Goal: Task Accomplishment & Management: Complete application form

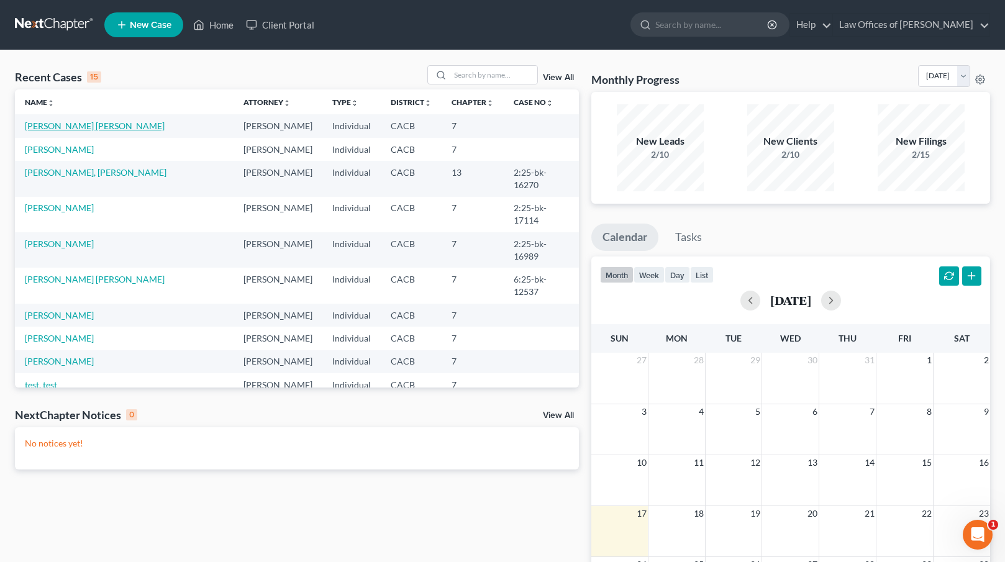
click at [71, 126] on link "[PERSON_NAME] [PERSON_NAME]" at bounding box center [95, 125] width 140 height 11
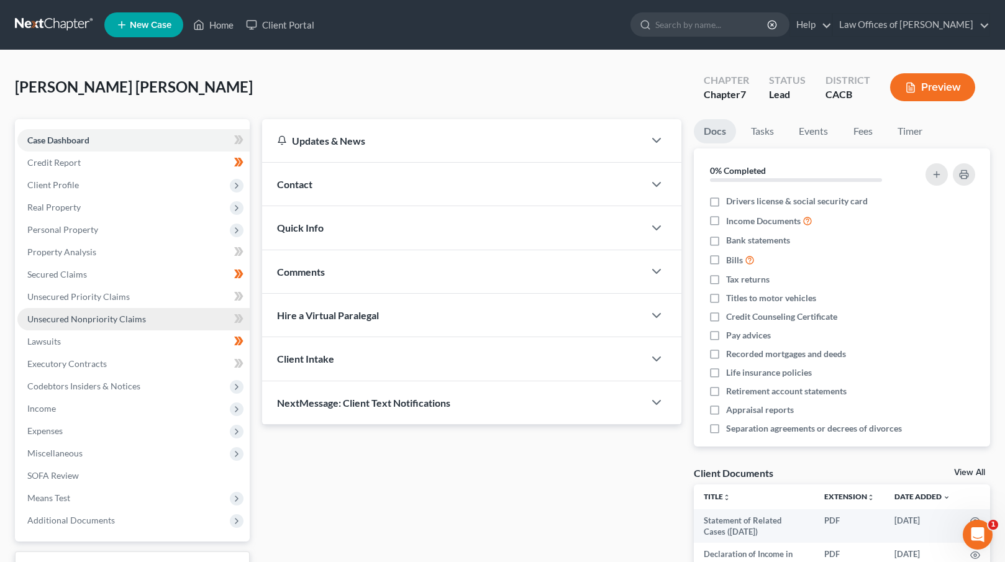
click at [123, 317] on span "Unsecured Nonpriority Claims" at bounding box center [86, 319] width 119 height 11
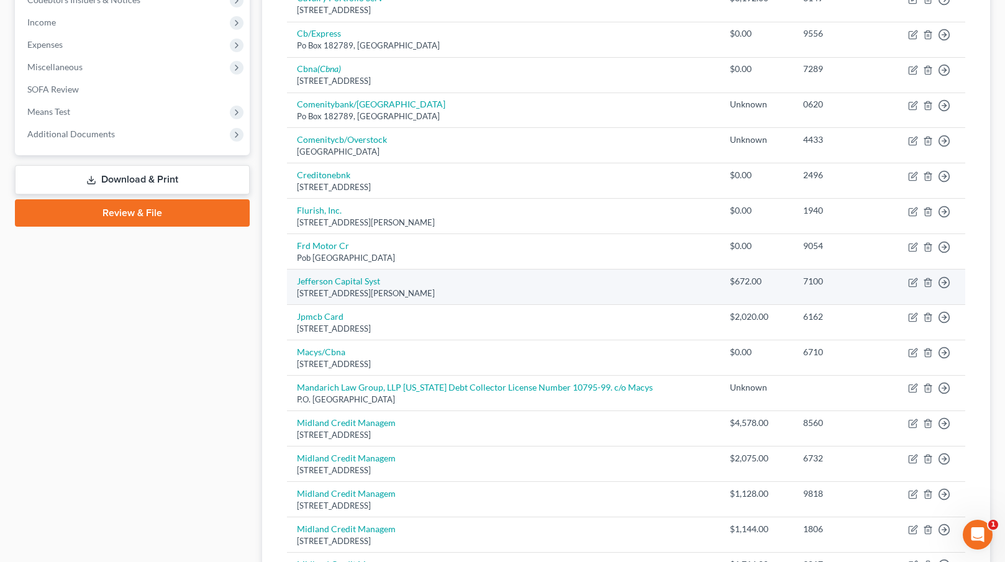
scroll to position [405, 0]
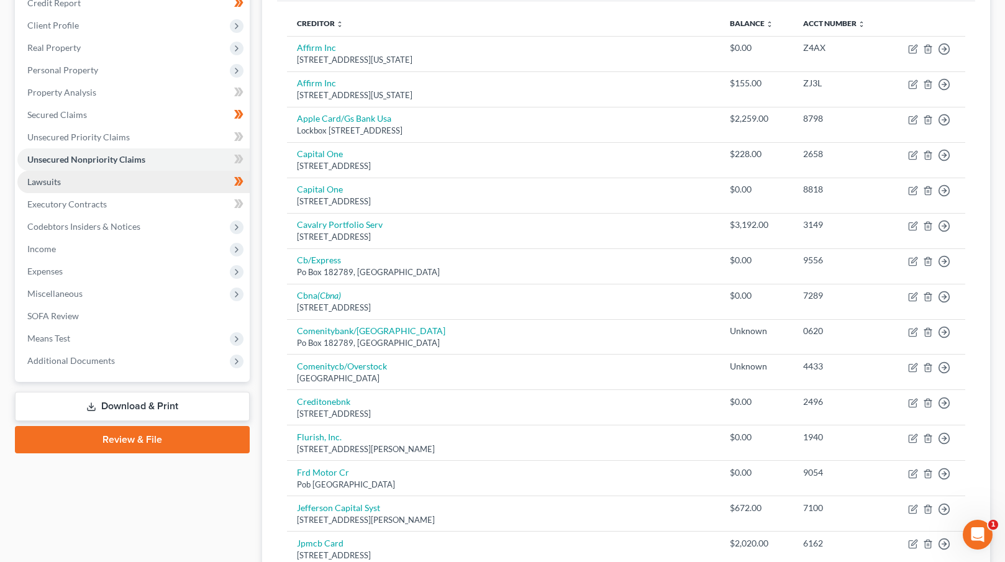
click at [85, 176] on link "Lawsuits" at bounding box center [133, 182] width 232 height 22
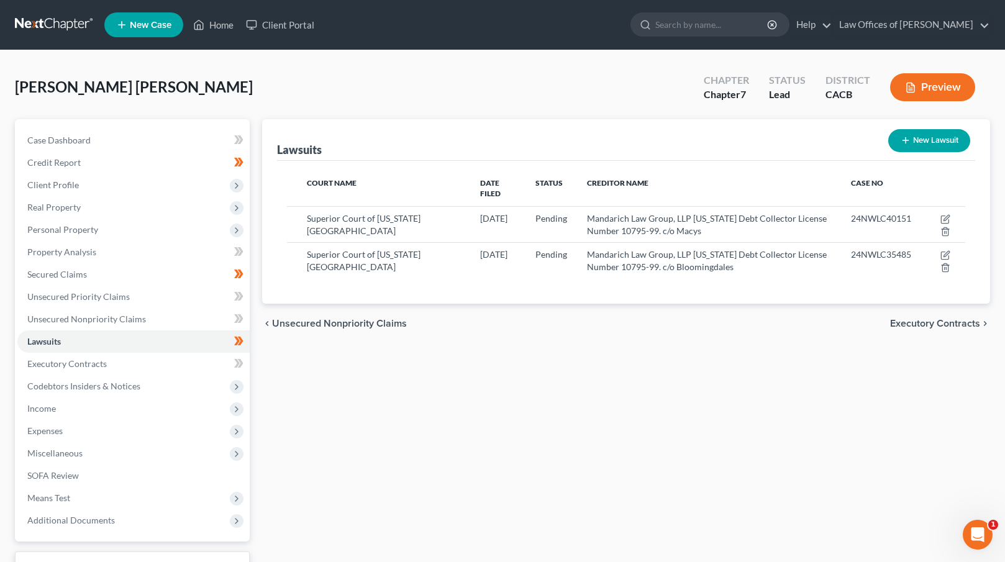
click at [917, 147] on button "New Lawsuit" at bounding box center [929, 140] width 82 height 23
select select "0"
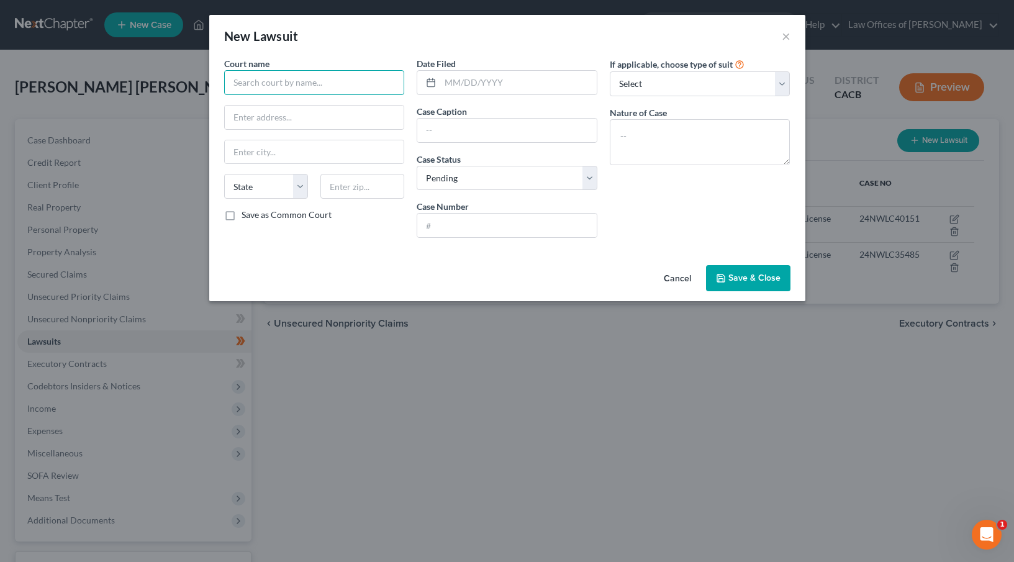
click at [287, 84] on input "text" at bounding box center [314, 82] width 181 height 25
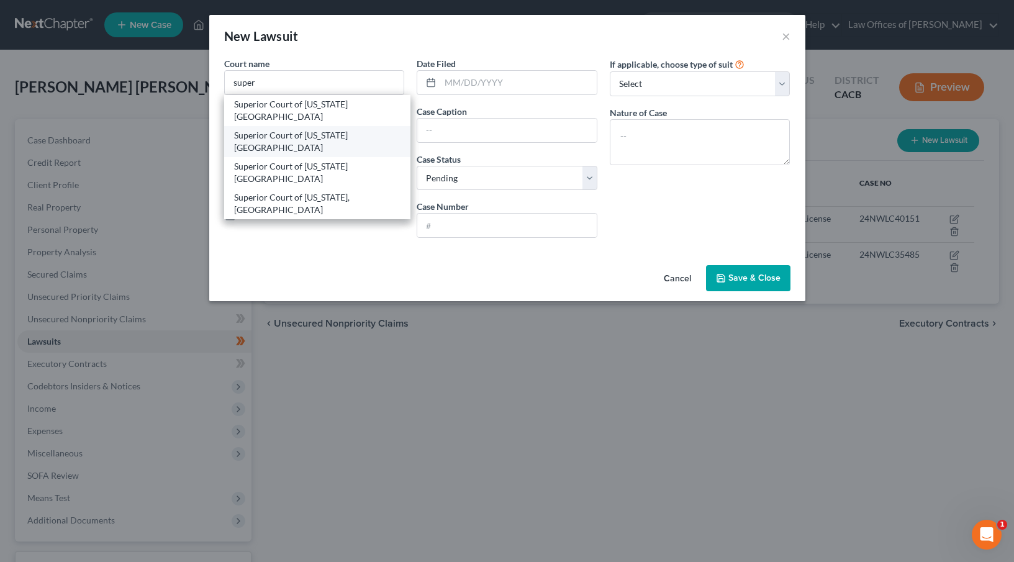
click at [281, 129] on div "Superior Court of [US_STATE] [GEOGRAPHIC_DATA]" at bounding box center [317, 141] width 167 height 25
type input "Superior Court of [US_STATE] [GEOGRAPHIC_DATA]"
type input "[STREET_ADDRESS]"
type input "[GEOGRAPHIC_DATA]"
select select "4"
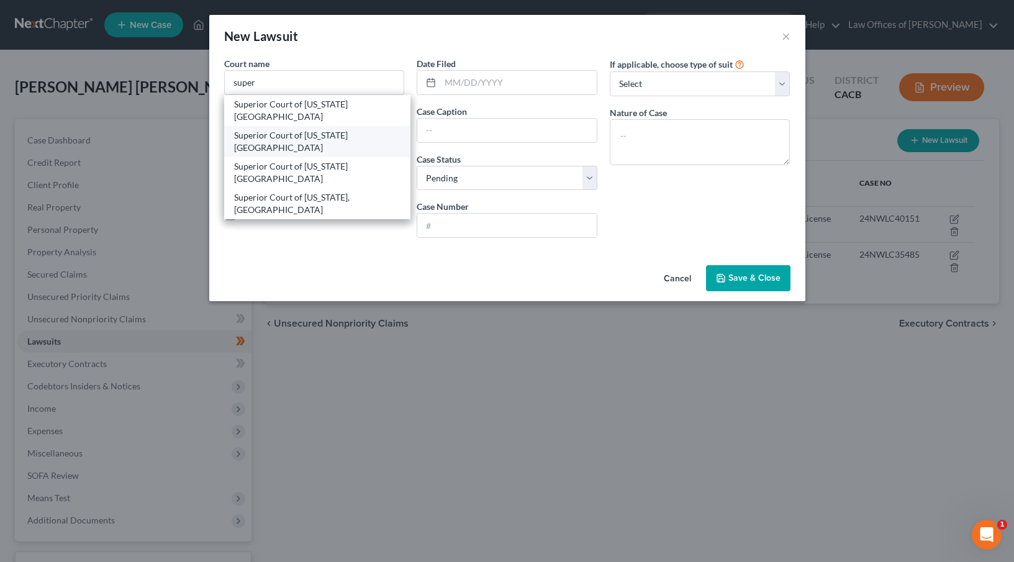
type input "90650"
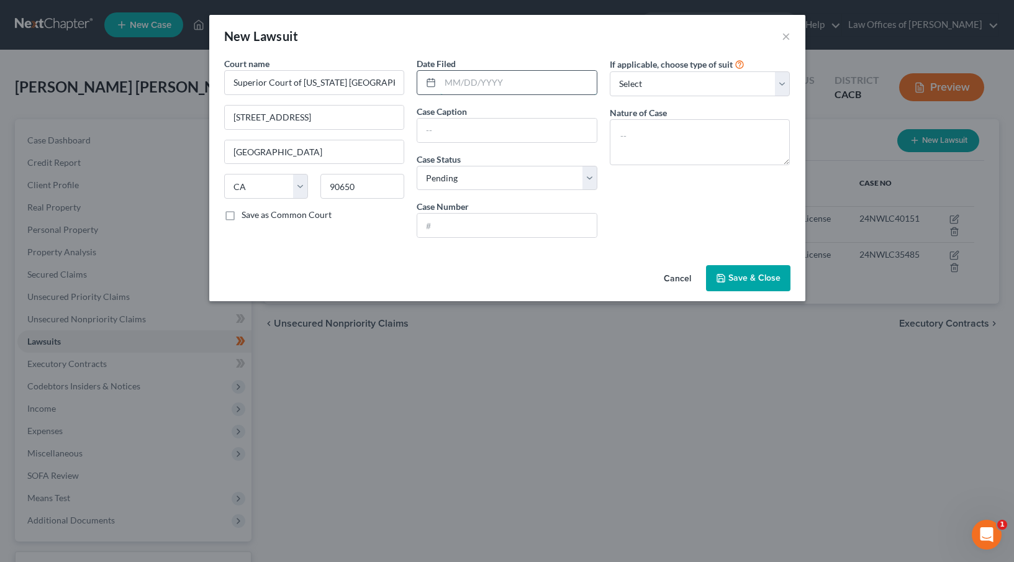
click at [447, 82] on input "text" at bounding box center [518, 83] width 157 height 24
type input "[DATE]"
click at [484, 130] on input "text" at bounding box center [506, 131] width 179 height 24
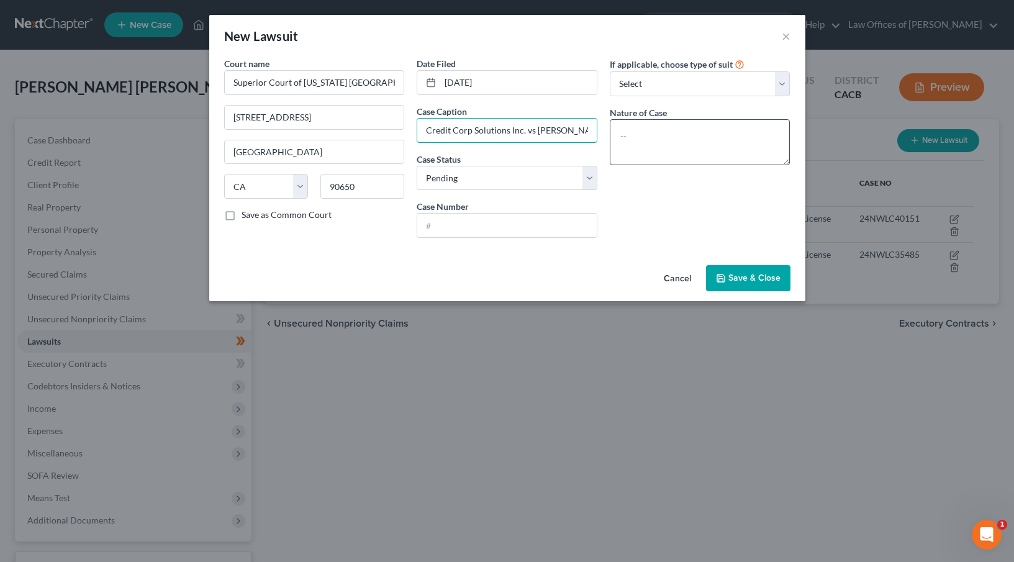
type input "Credit Corp Solutions Inc. vs [PERSON_NAME]"
click at [660, 130] on textarea at bounding box center [700, 142] width 181 height 46
type textarea "C"
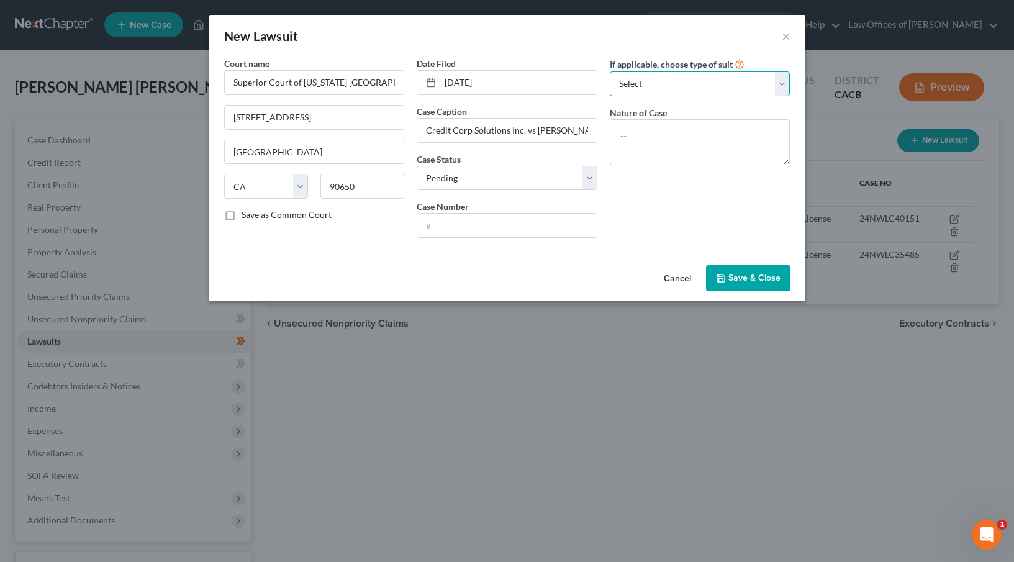
click at [680, 84] on select "Select Repossession Garnishment Foreclosure Attached, Seized, Or Levied Other" at bounding box center [700, 83] width 181 height 25
select select "4"
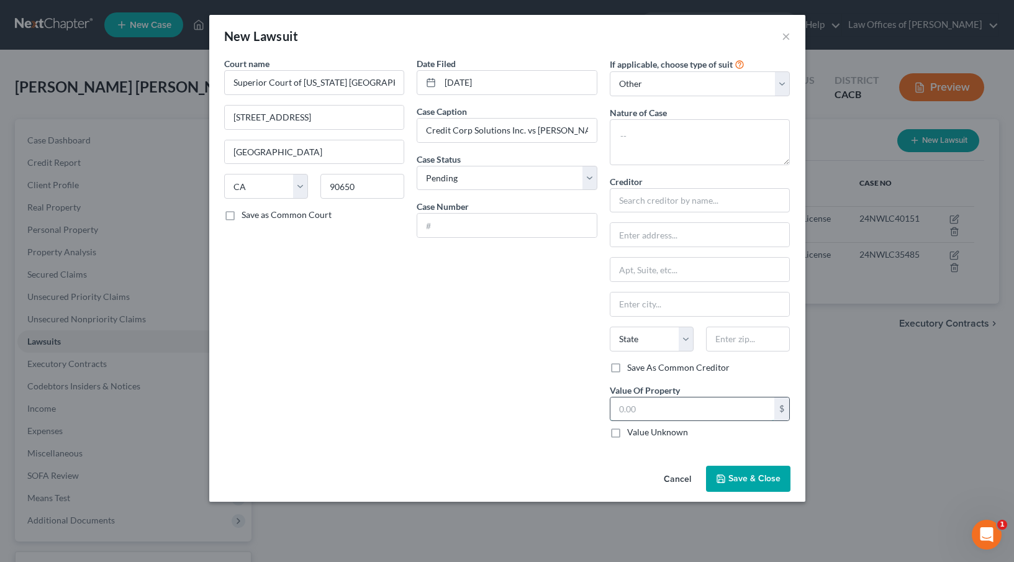
click at [674, 411] on input "text" at bounding box center [692, 409] width 165 height 24
type input "4,166.88"
click at [707, 86] on select "Select Repossession Garnishment Foreclosure Attached, Seized, Or Levied Other" at bounding box center [700, 83] width 181 height 25
click at [654, 138] on textarea at bounding box center [700, 142] width 181 height 46
type textarea "Civil"
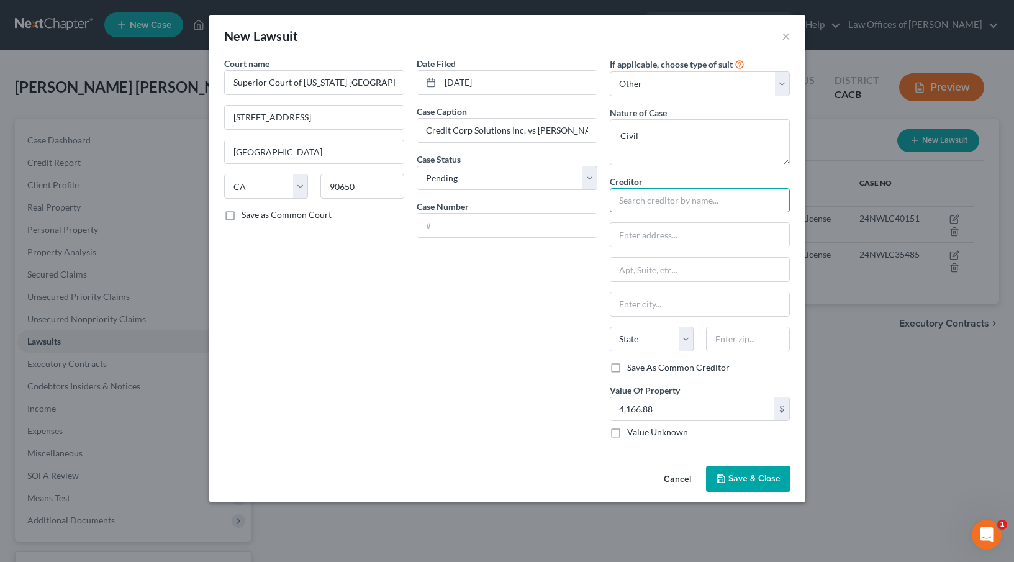
click at [657, 203] on input "text" at bounding box center [700, 200] width 181 height 25
type input "[PERSON_NAME] & [PERSON_NAME], APC c/o Credit Corp"
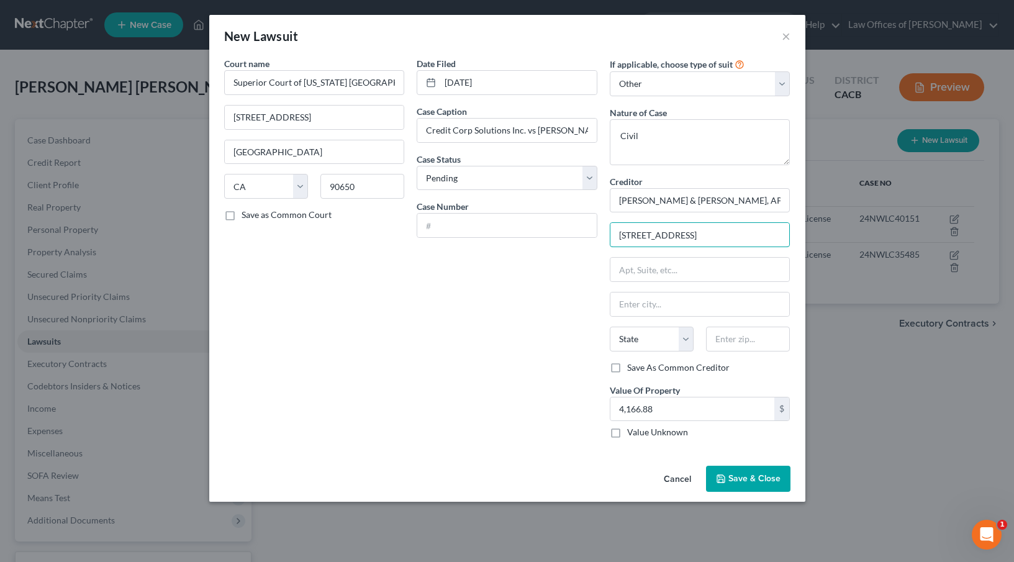
type input "[STREET_ADDRESS]"
click at [557, 379] on div "Date Filed [DATE] Case Caption Credit Corp Solutions Inc. vs [PERSON_NAME] Case…" at bounding box center [507, 252] width 193 height 391
click at [731, 341] on input "91232" at bounding box center [748, 339] width 84 height 25
type input "92123"
type input "[GEOGRAPHIC_DATA]"
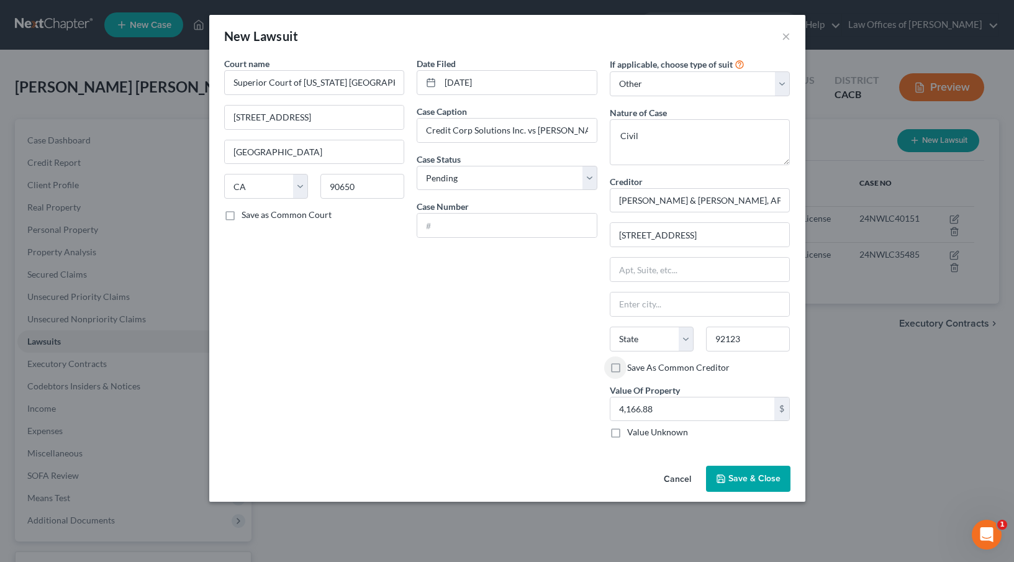
select select "4"
click at [627, 366] on label "Save As Common Creditor" at bounding box center [678, 367] width 102 height 12
click at [632, 366] on input "Save As Common Creditor" at bounding box center [636, 365] width 8 height 8
checkbox input "true"
drag, startPoint x: 487, startPoint y: 220, endPoint x: 367, endPoint y: 136, distance: 146.3
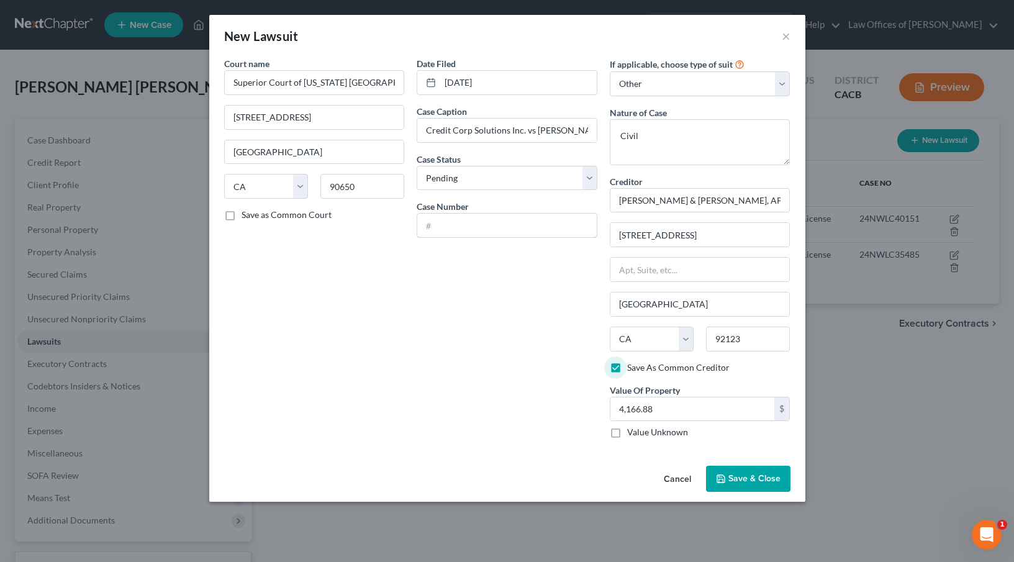
click at [487, 220] on input "text" at bounding box center [506, 226] width 179 height 24
type input "25NWLC17767"
click at [767, 473] on button "Save & Close" at bounding box center [748, 479] width 84 height 26
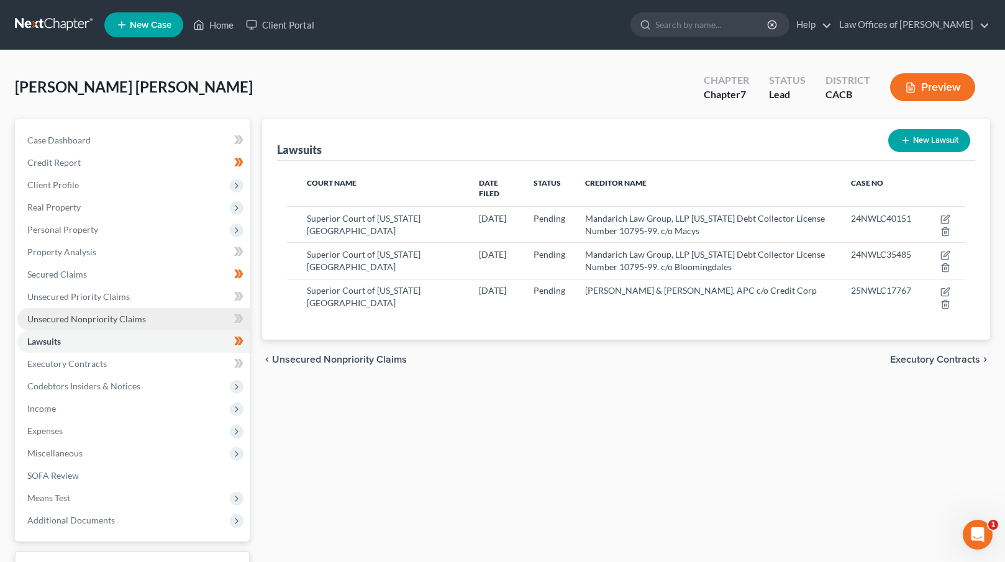
click at [170, 309] on link "Unsecured Nonpriority Claims" at bounding box center [133, 319] width 232 height 22
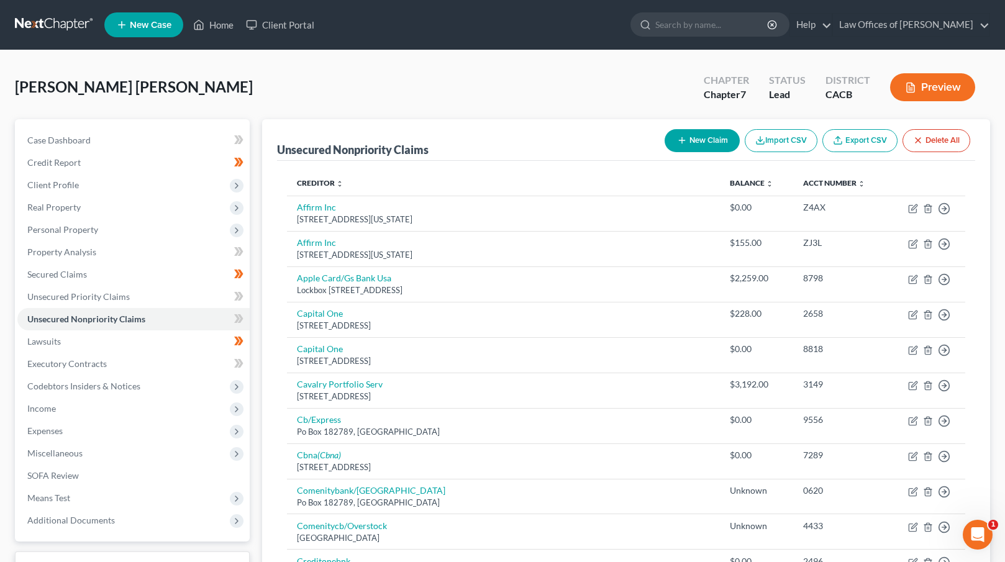
click at [720, 141] on button "New Claim" at bounding box center [702, 140] width 75 height 23
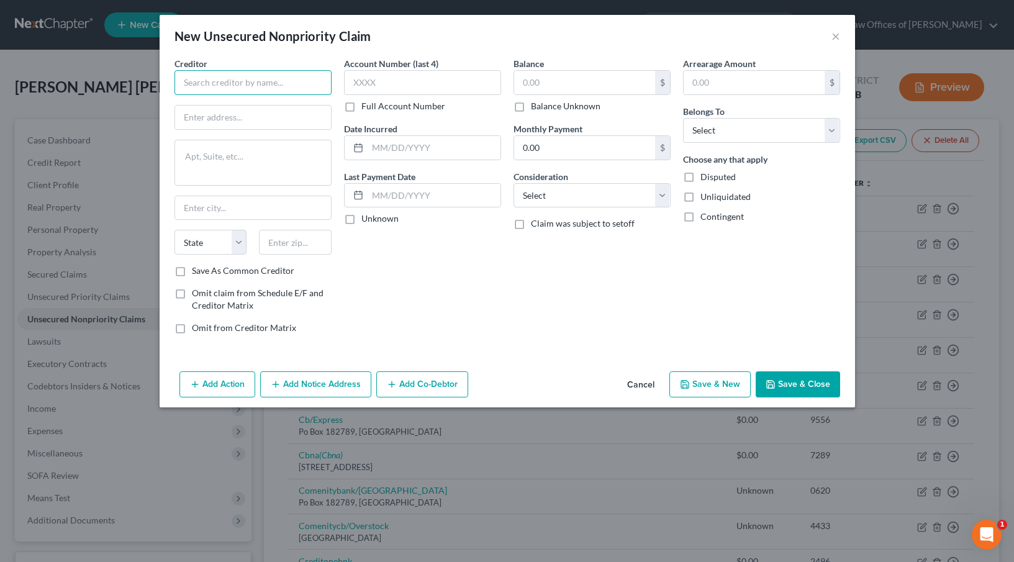
click at [291, 87] on input "text" at bounding box center [253, 82] width 157 height 25
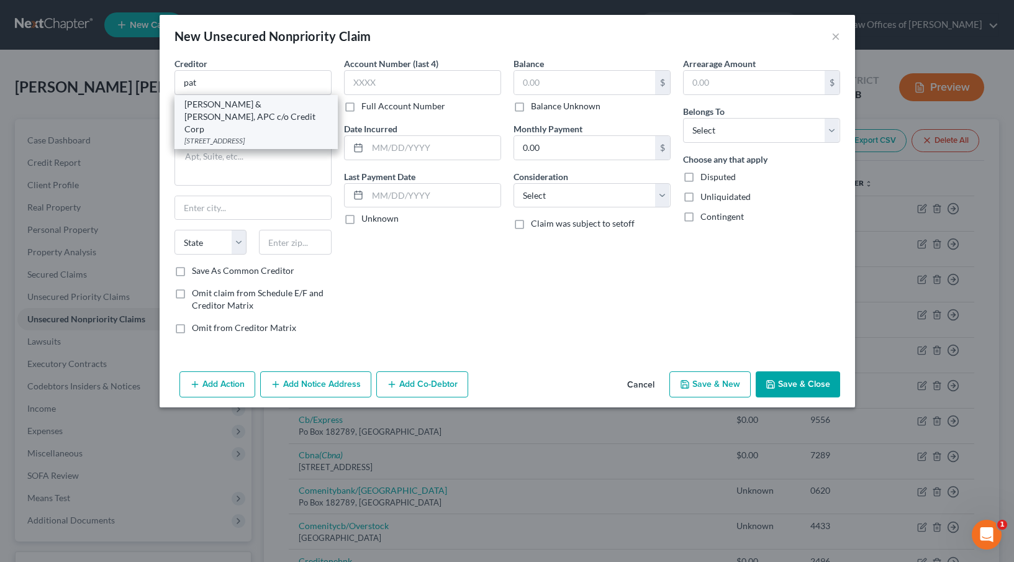
click at [222, 109] on div "[PERSON_NAME] & [PERSON_NAME], APC c/o Credit Corp" at bounding box center [255, 116] width 143 height 37
type input "[PERSON_NAME] & [PERSON_NAME], APC c/o Credit Corp"
type input "[STREET_ADDRESS]"
type input "[GEOGRAPHIC_DATA]"
select select "4"
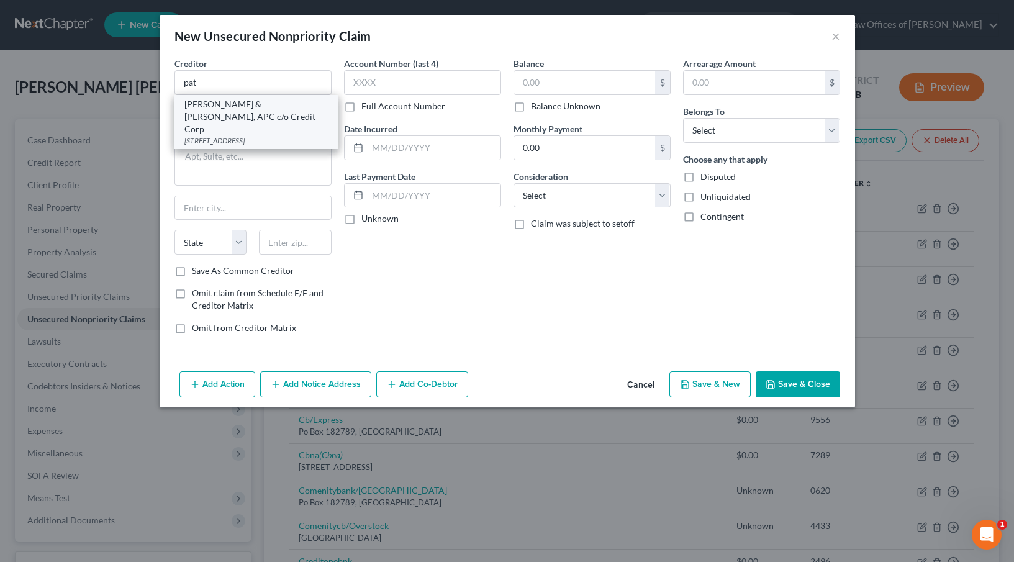
type input "92123"
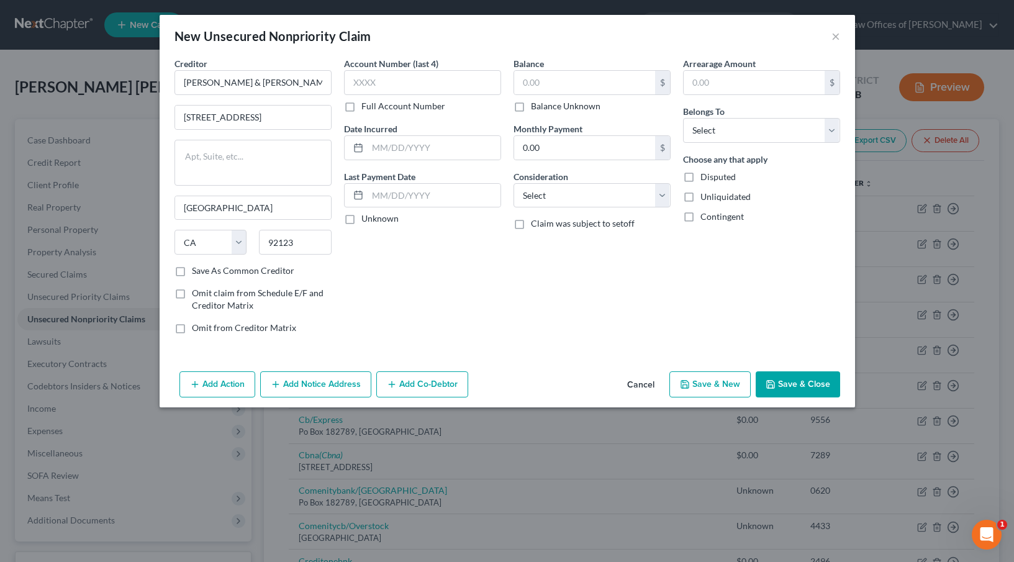
click at [565, 109] on label "Balance Unknown" at bounding box center [566, 106] width 70 height 12
click at [544, 108] on input "Balance Unknown" at bounding box center [540, 104] width 8 height 8
checkbox input "true"
type input "0.00"
click at [755, 120] on select "Select Debtor 1 Only Debtor 2 Only Debtor 1 And Debtor 2 Only At Least One Of T…" at bounding box center [761, 130] width 157 height 25
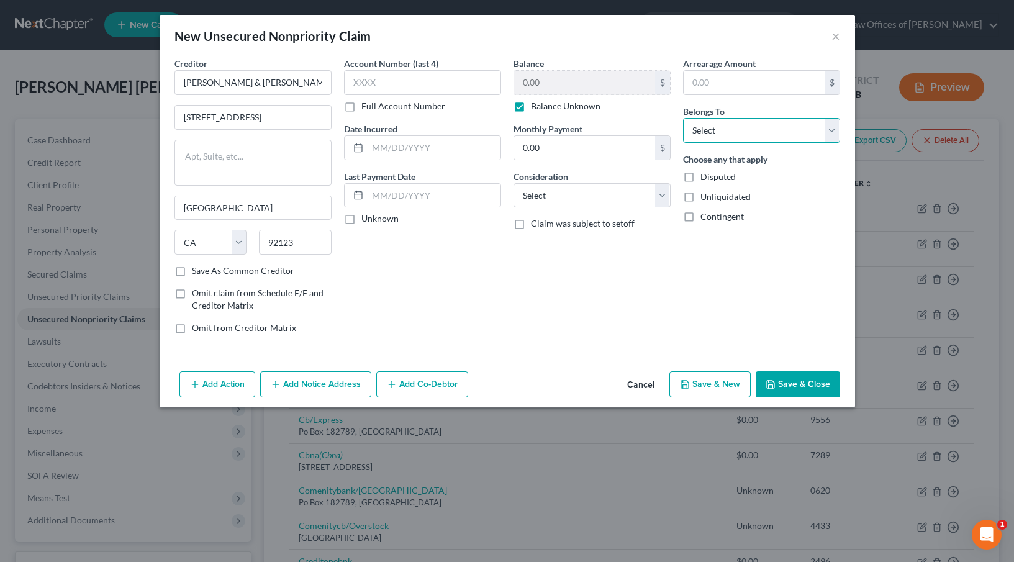
select select "0"
click at [783, 392] on button "Save & Close" at bounding box center [798, 384] width 84 height 26
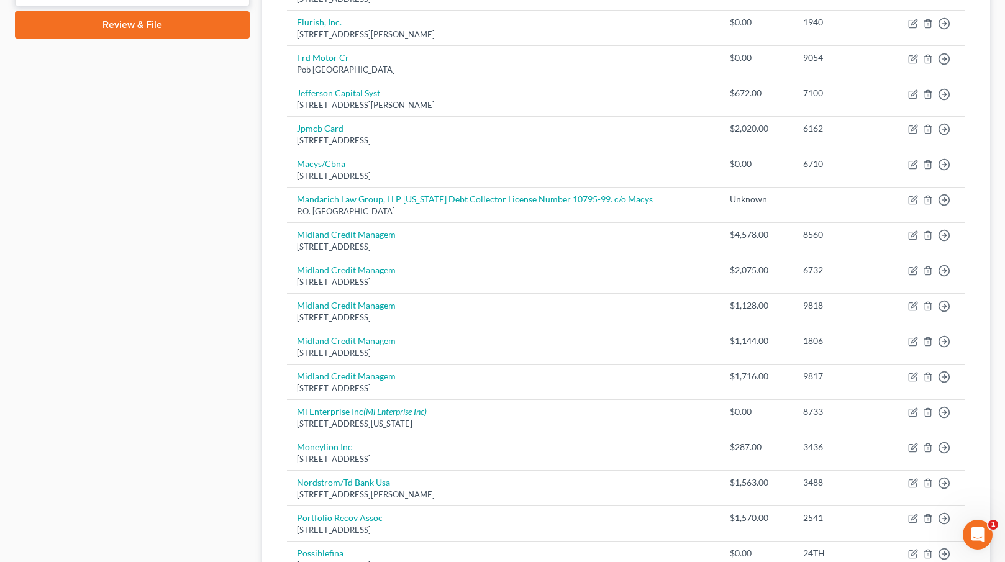
scroll to position [465, 0]
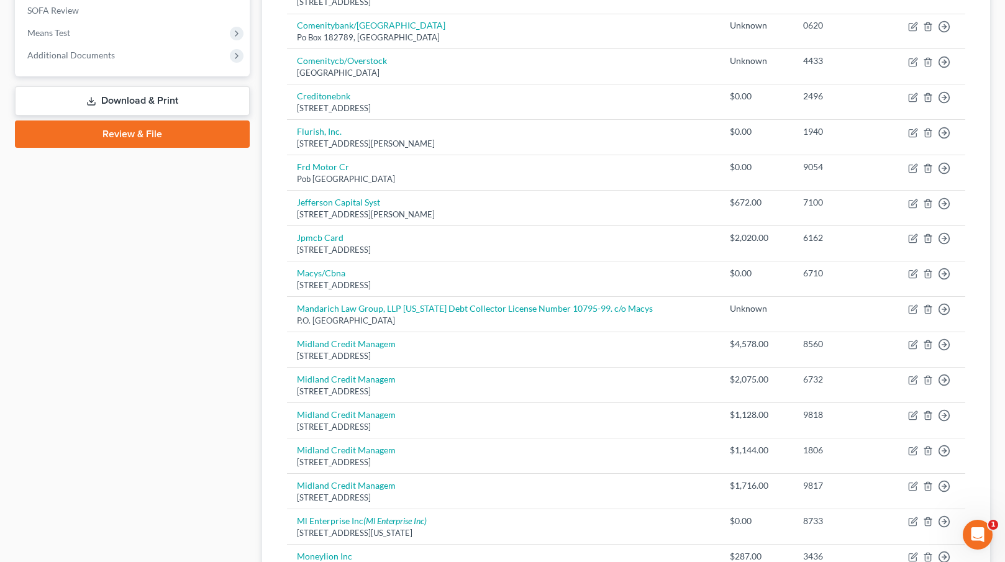
click at [130, 98] on link "Download & Print" at bounding box center [132, 100] width 235 height 29
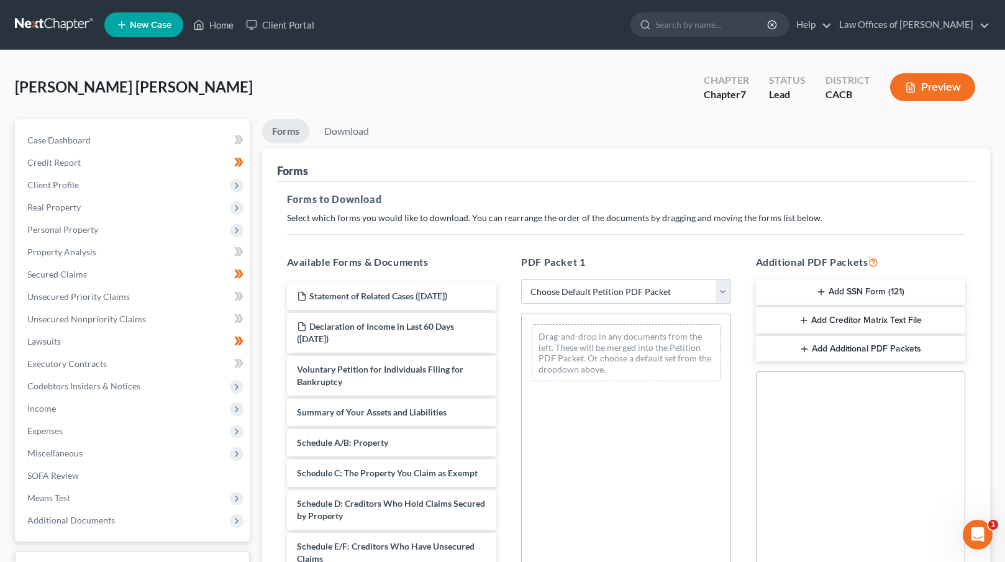
click at [602, 296] on select "Choose Default Petition PDF Packet Complete Bankruptcy Petition (all forms and …" at bounding box center [626, 291] width 210 height 25
select select "0"
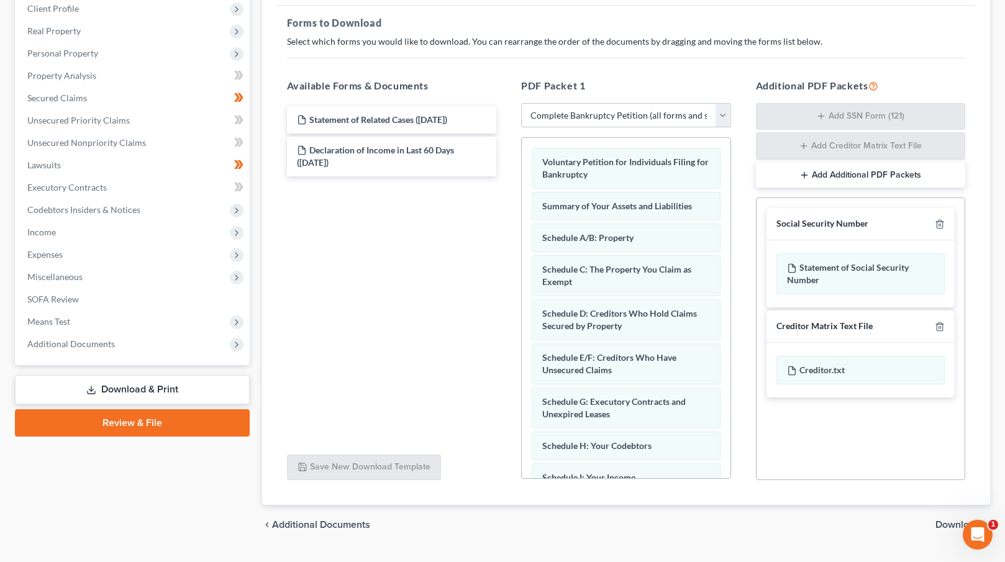
scroll to position [183, 0]
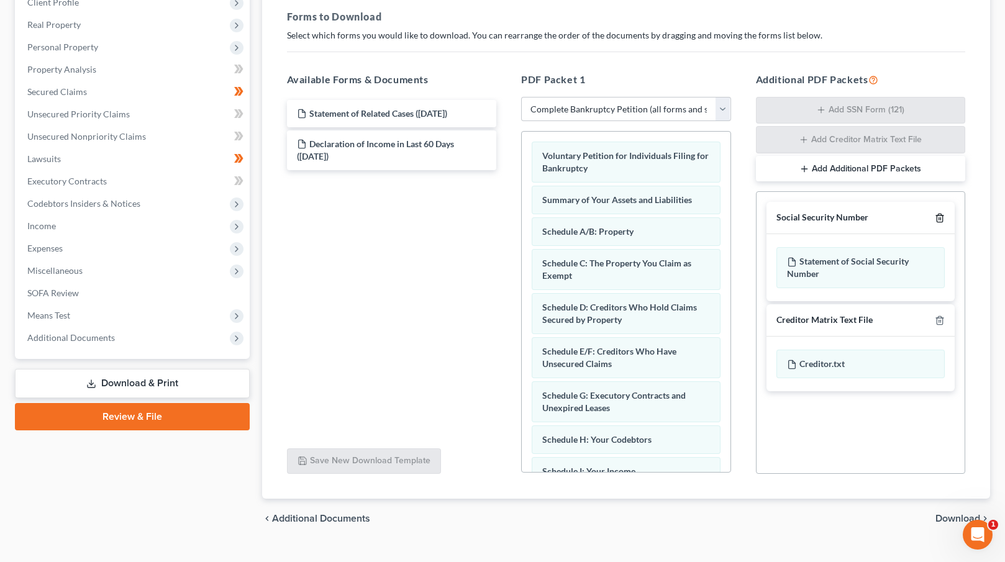
click at [940, 218] on line "button" at bounding box center [940, 219] width 0 height 2
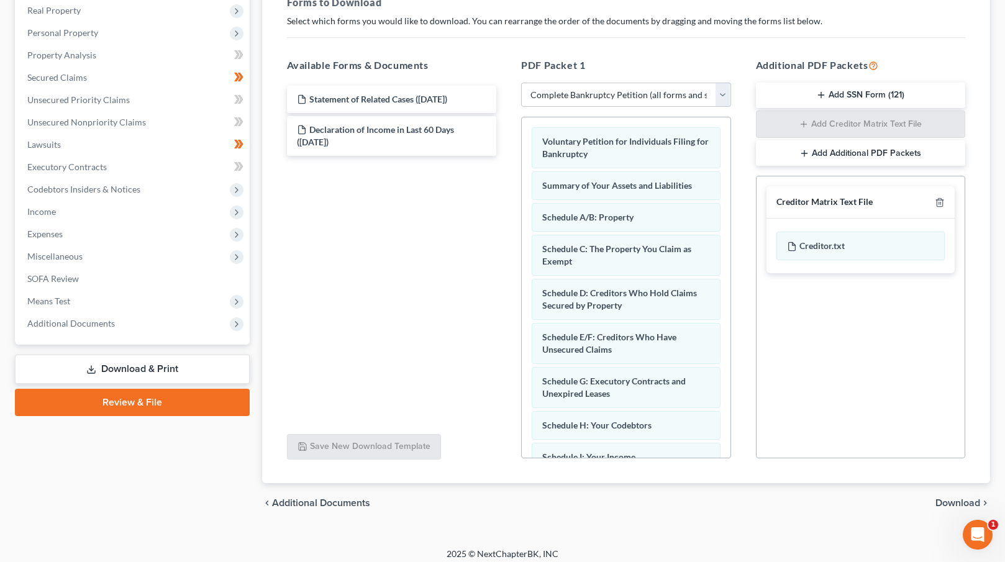
scroll to position [204, 0]
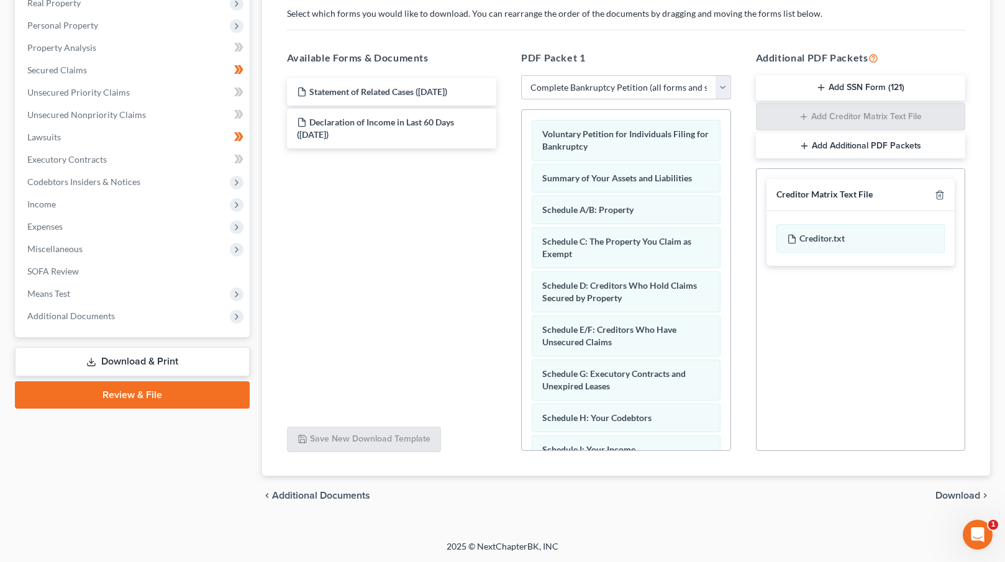
click at [962, 496] on span "Download" at bounding box center [957, 496] width 45 height 10
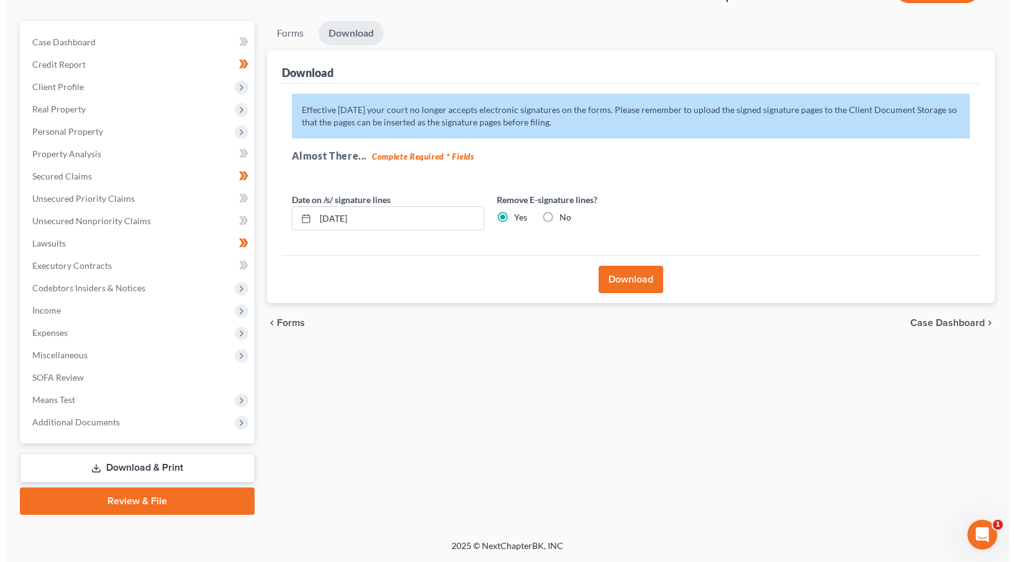
scroll to position [97, 0]
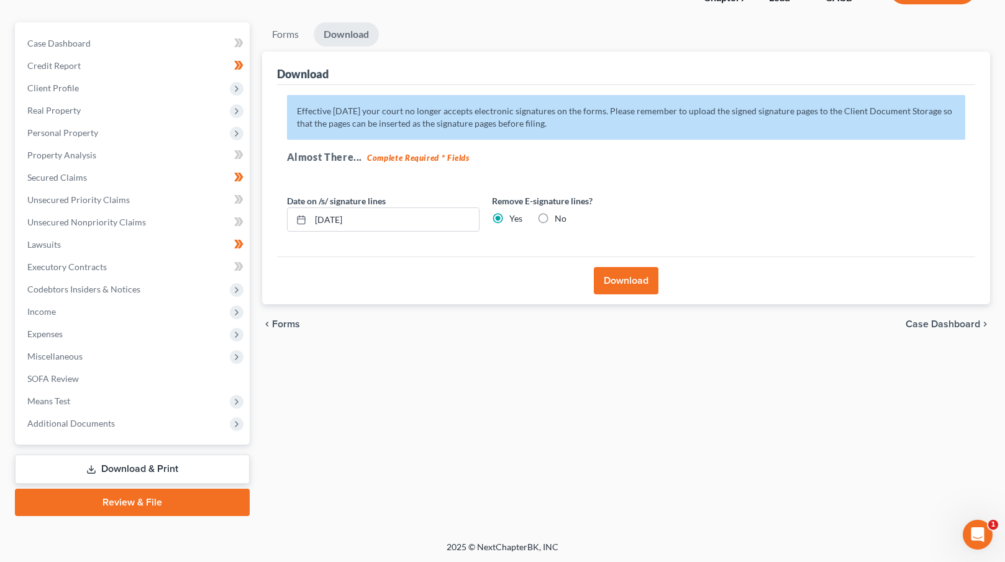
click at [637, 282] on button "Download" at bounding box center [626, 280] width 65 height 27
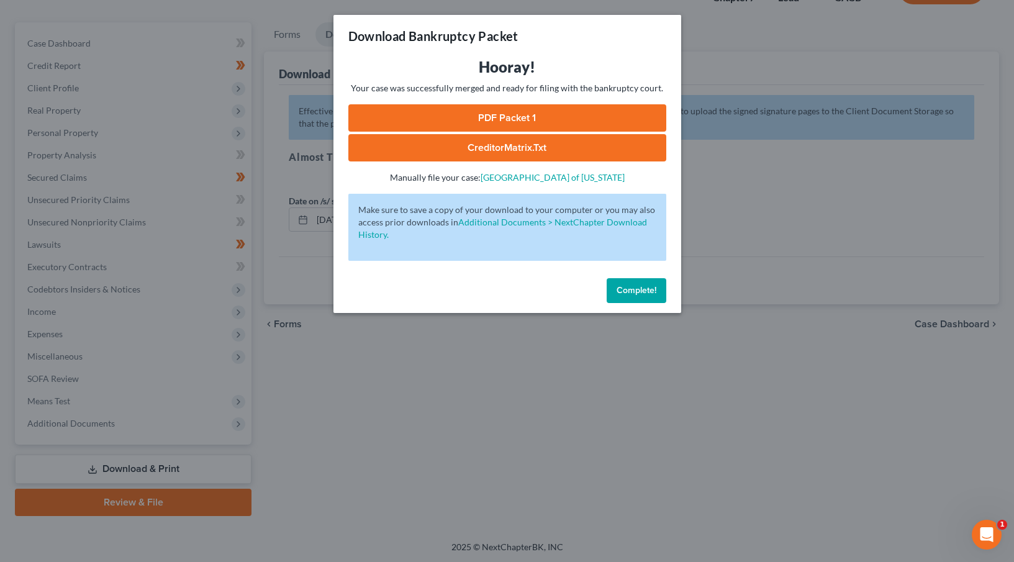
click at [490, 122] on link "PDF Packet 1" at bounding box center [507, 117] width 318 height 27
click at [488, 138] on link "CreditorMatrix.txt" at bounding box center [507, 147] width 318 height 27
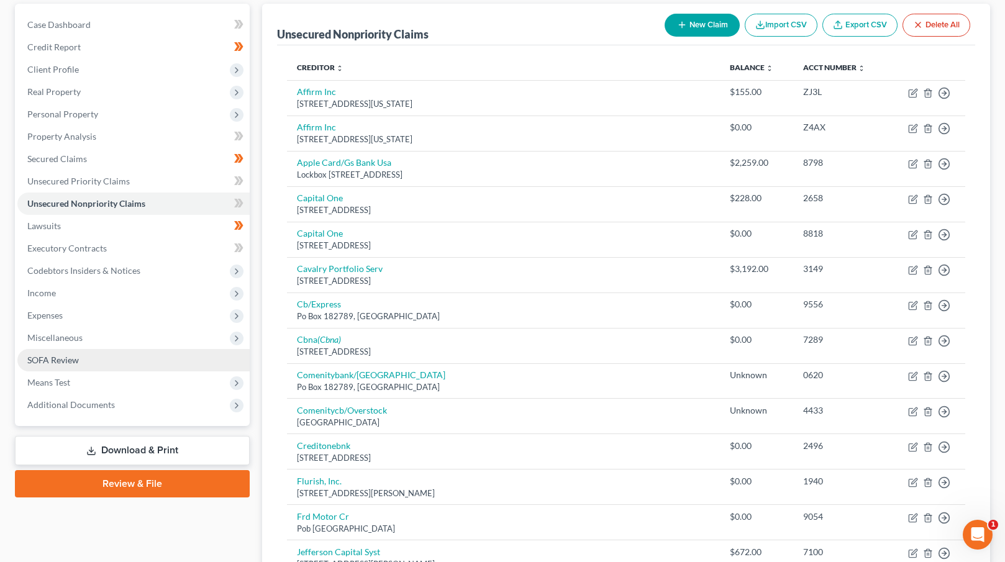
scroll to position [138, 0]
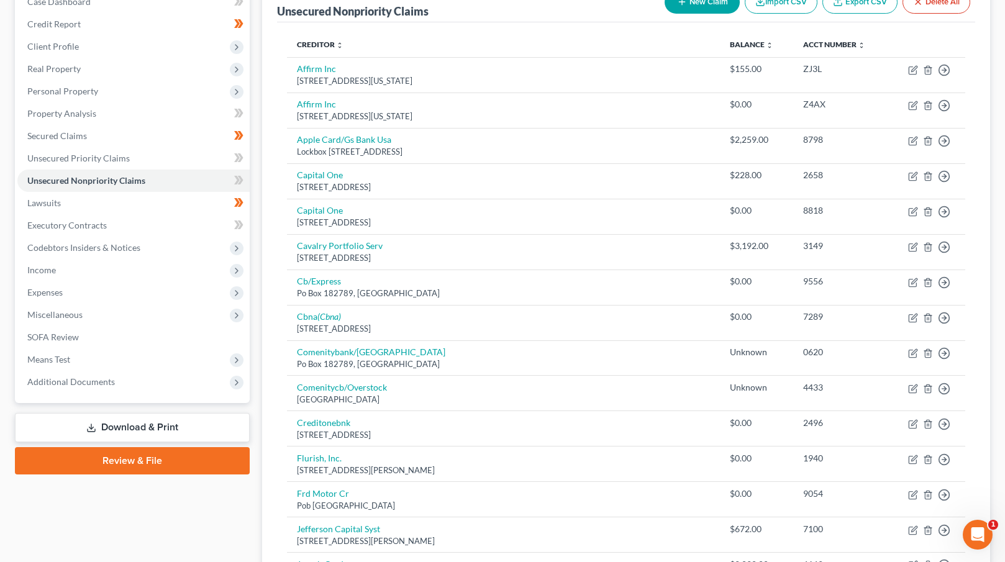
click at [150, 425] on link "Download & Print" at bounding box center [132, 427] width 235 height 29
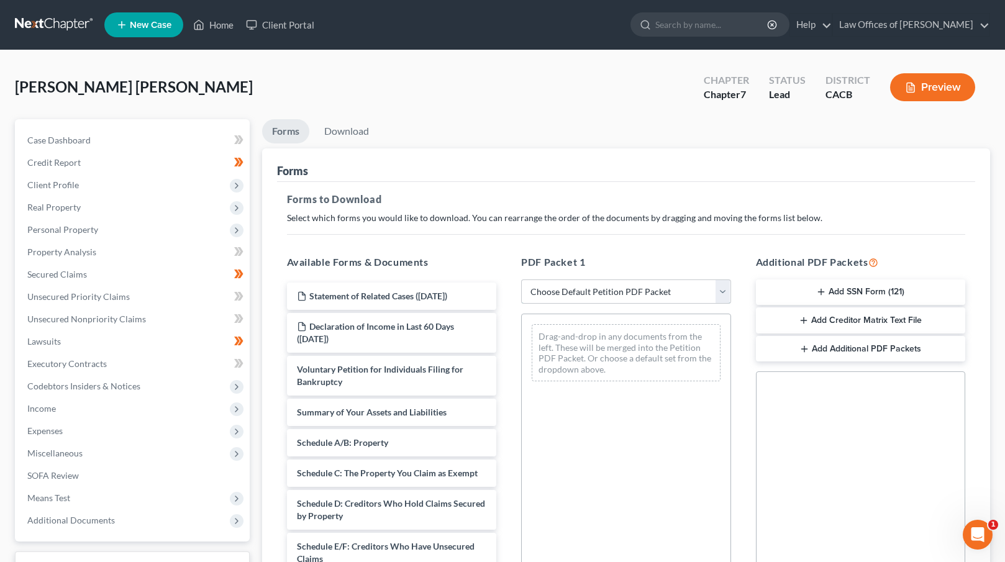
click at [607, 283] on select "Choose Default Petition PDF Packet Complete Bankruptcy Petition (all forms and …" at bounding box center [626, 291] width 210 height 25
click at [661, 284] on select "Choose Default Petition PDF Packet Complete Bankruptcy Petition (all forms and …" at bounding box center [626, 291] width 210 height 25
select select "0"
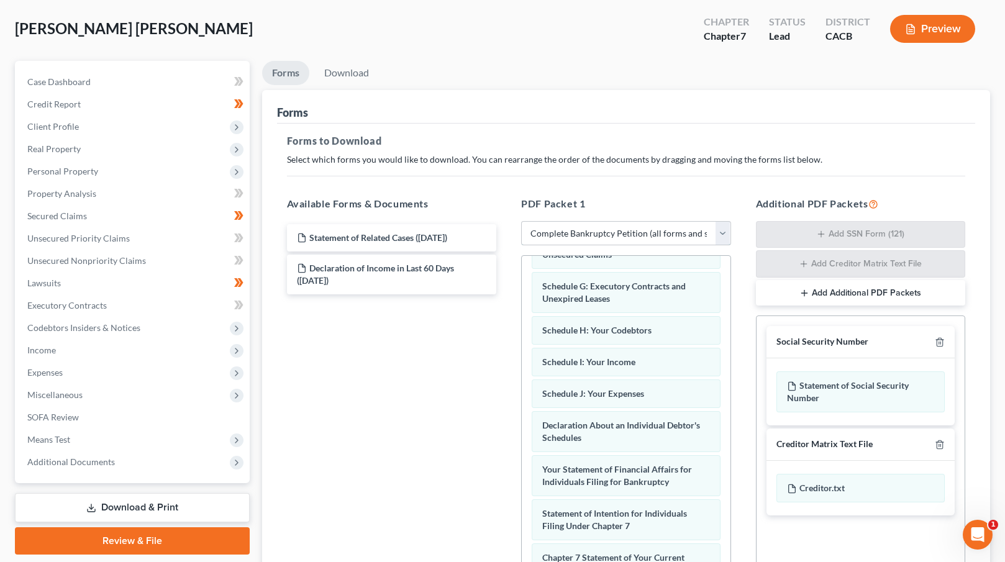
scroll to position [206, 0]
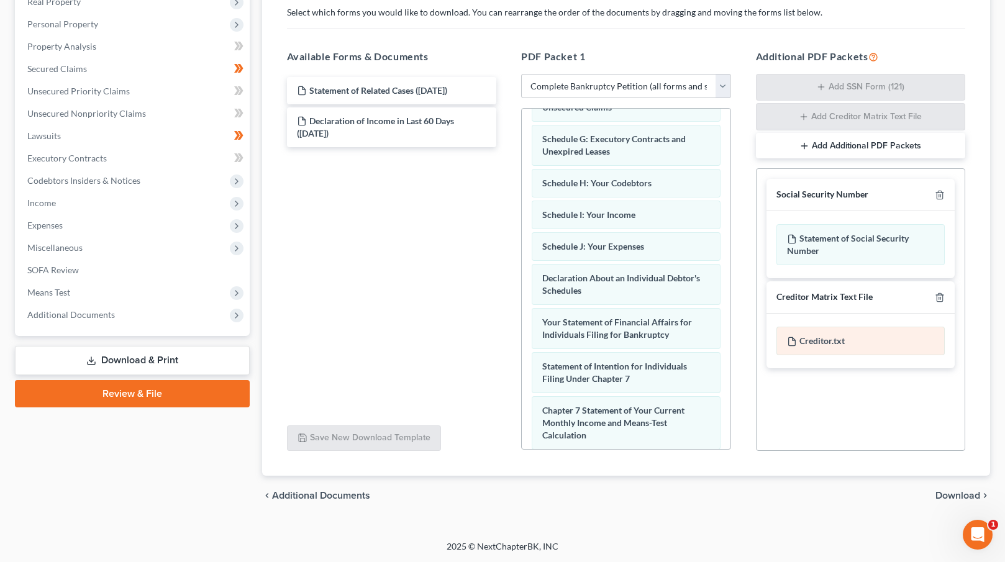
click at [817, 337] on div "Creditor.txt" at bounding box center [860, 341] width 169 height 29
click at [939, 196] on icon "button" at bounding box center [940, 195] width 10 height 10
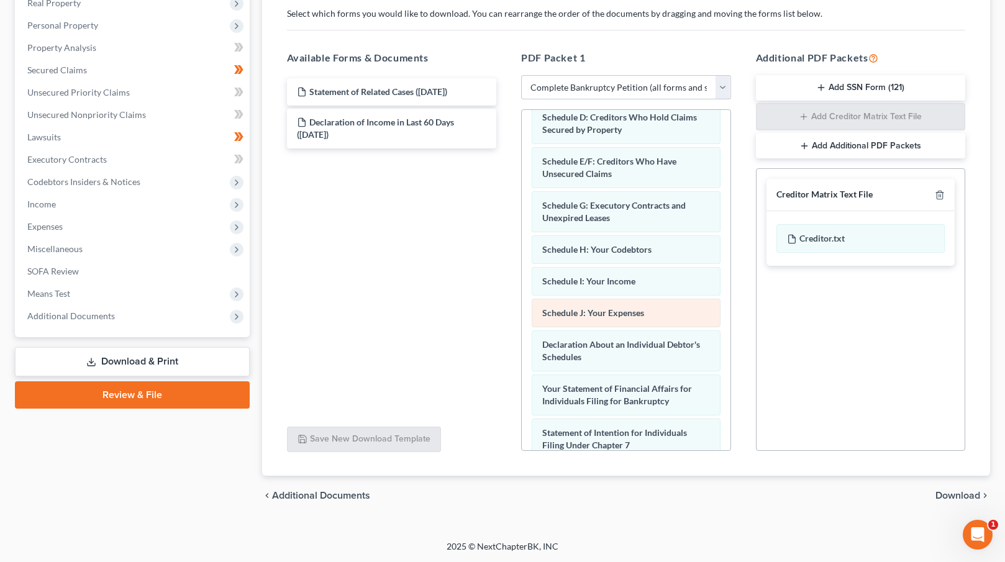
scroll to position [0, 0]
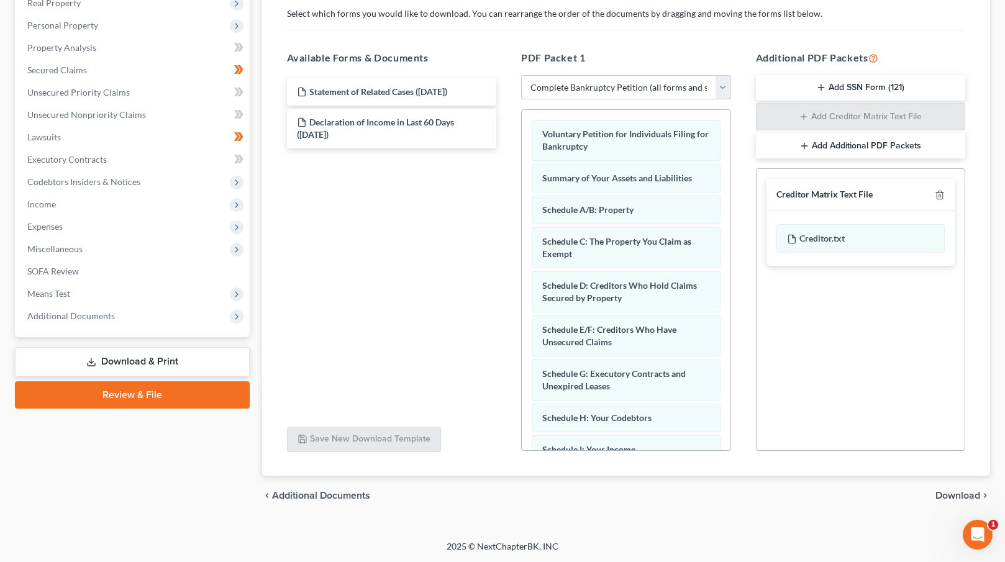
click at [656, 87] on select "Choose Default Petition PDF Packet Complete Bankruptcy Petition (all forms and …" at bounding box center [626, 87] width 210 height 25
select select
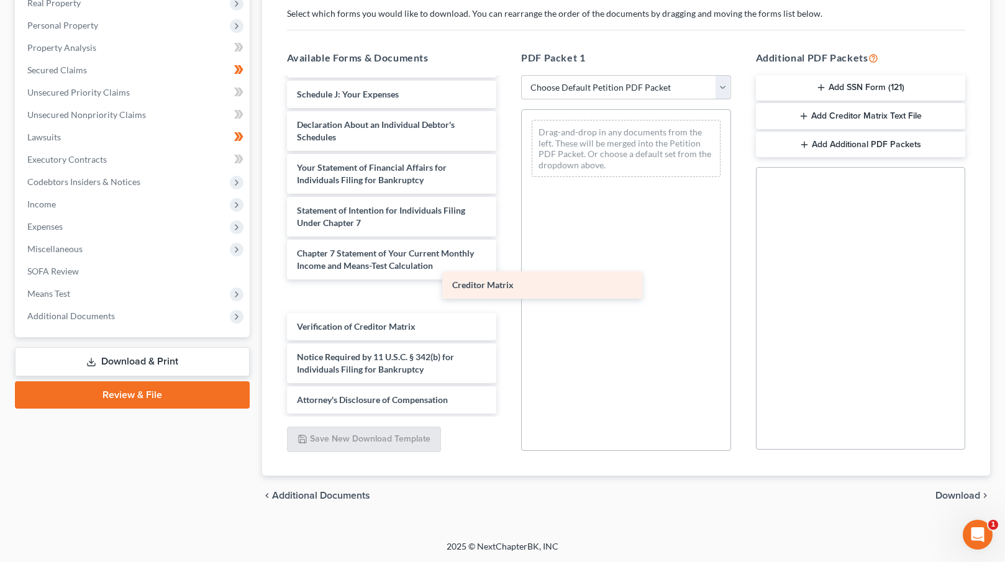
scroll to position [364, 0]
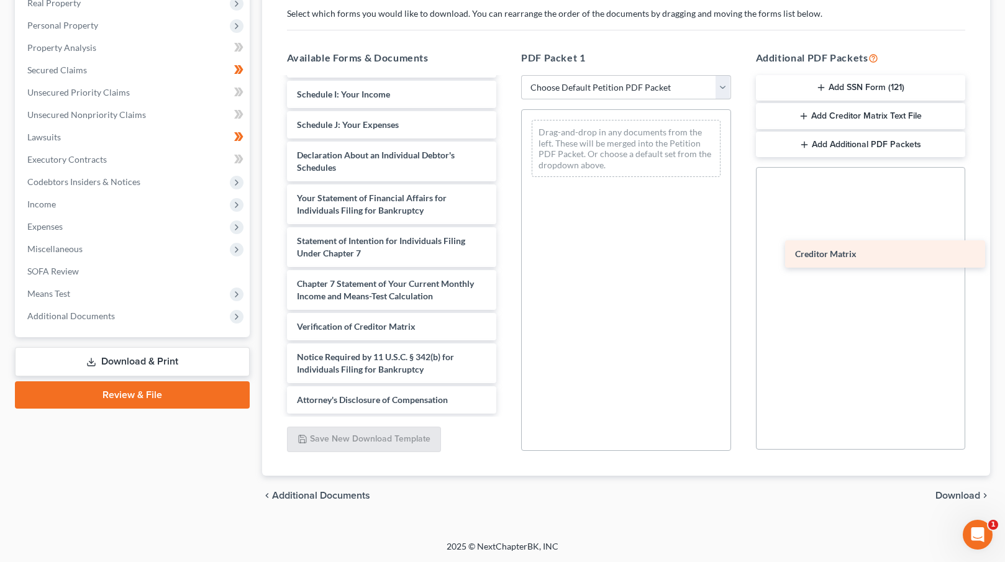
drag, startPoint x: 357, startPoint y: 298, endPoint x: 856, endPoint y: 257, distance: 500.4
click at [507, 257] on div "Creditor Matrix Statement of Related Cases (08/17/2025) Declaration of Income i…" at bounding box center [392, 63] width 230 height 699
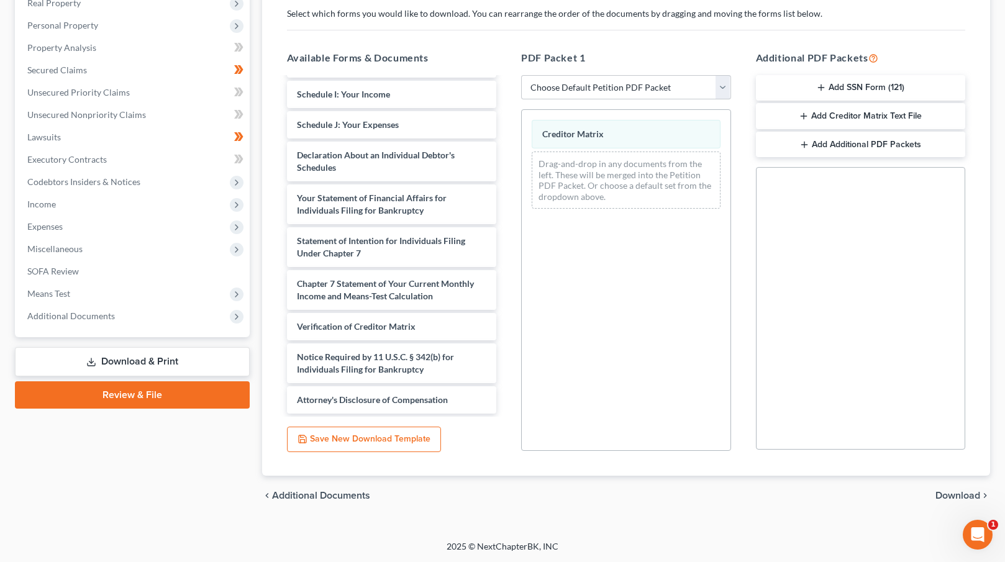
click at [948, 493] on span "Download" at bounding box center [957, 496] width 45 height 10
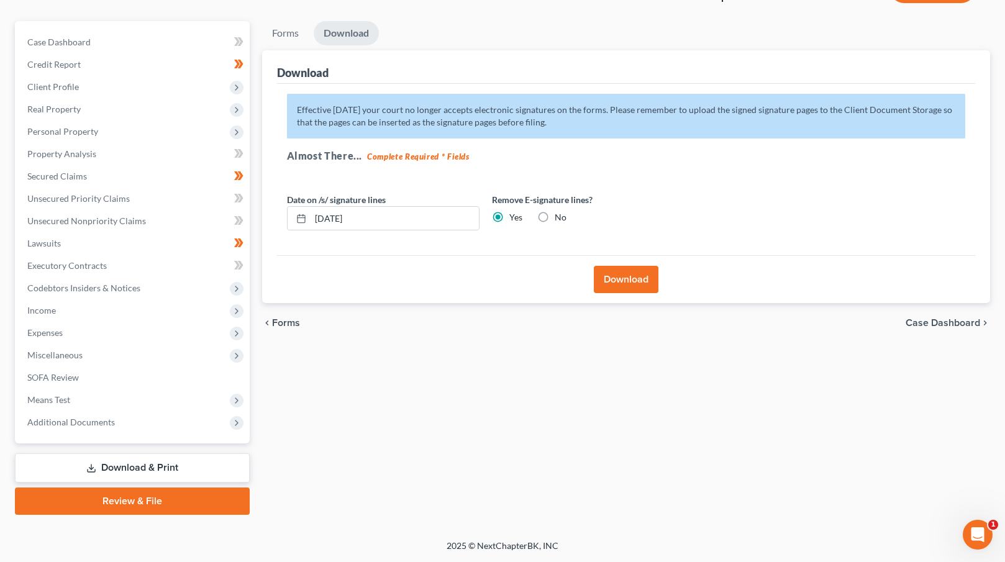
scroll to position [97, 0]
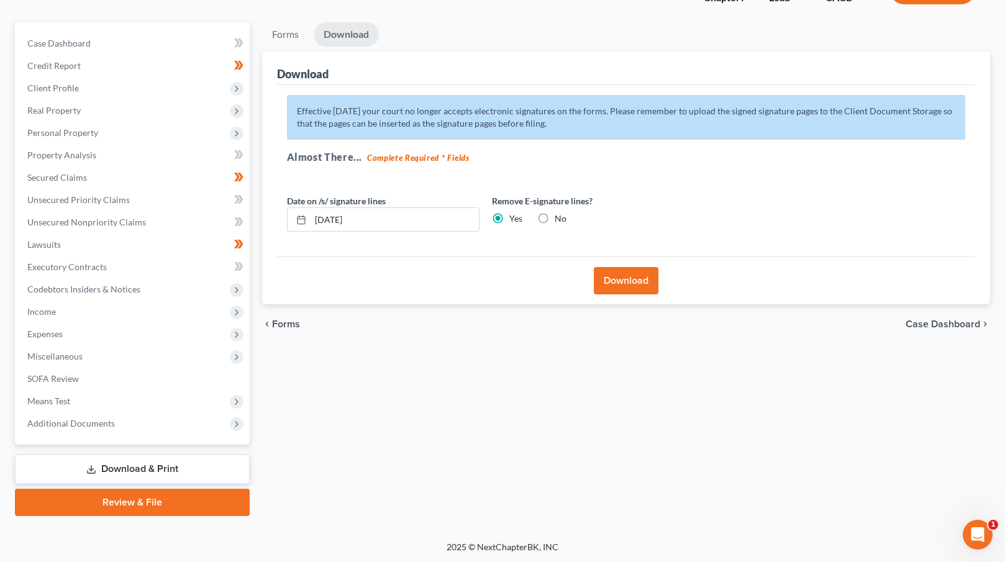
click at [634, 285] on button "Download" at bounding box center [626, 280] width 65 height 27
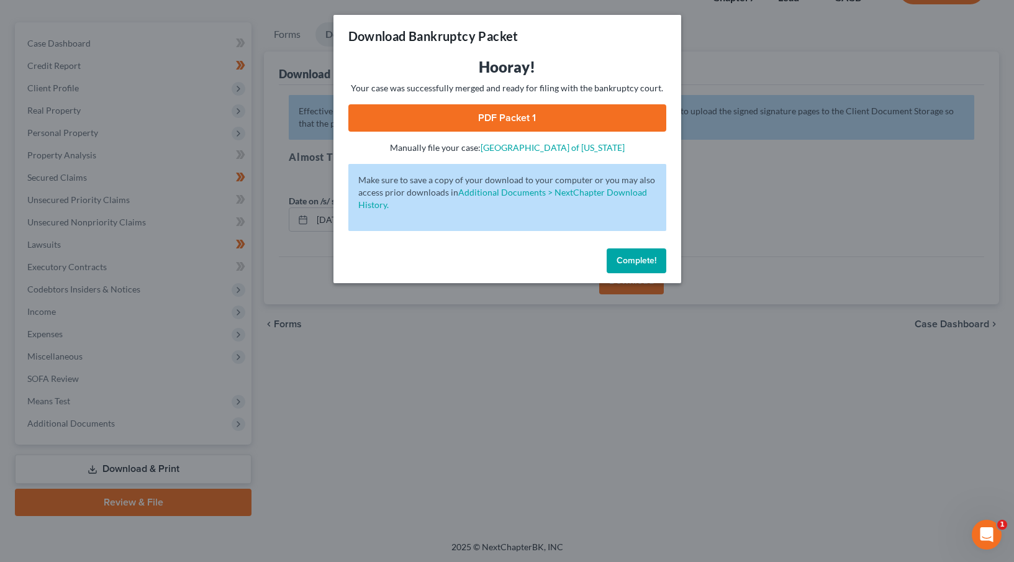
click at [488, 117] on link "PDF Packet 1" at bounding box center [507, 117] width 318 height 27
click at [645, 262] on span "Complete!" at bounding box center [637, 260] width 40 height 11
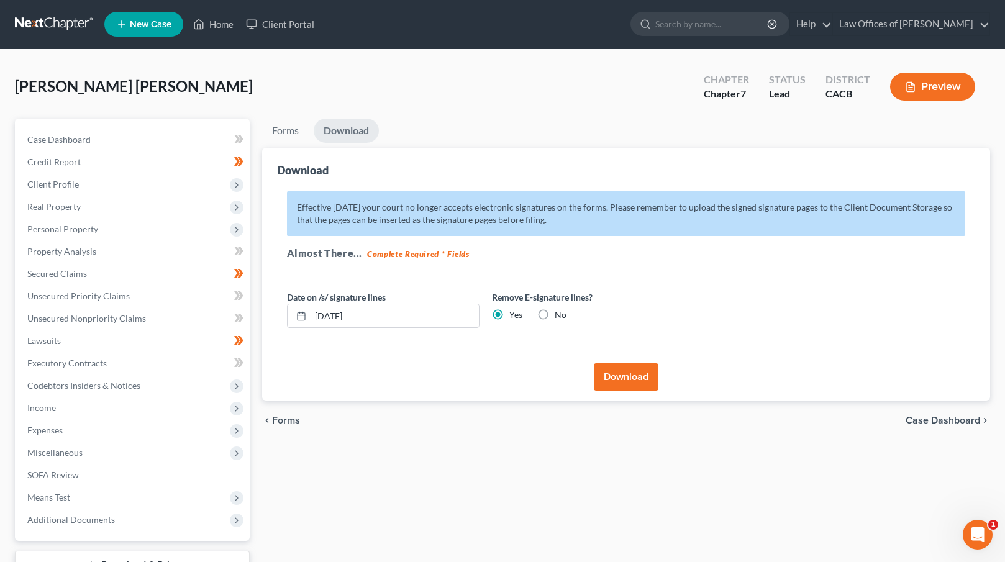
scroll to position [0, 0]
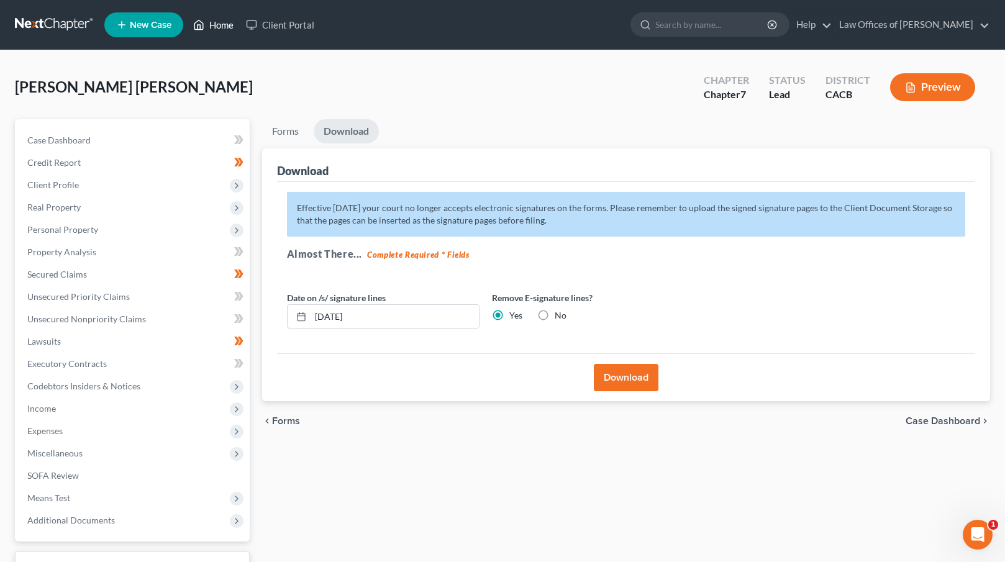
click at [219, 22] on link "Home" at bounding box center [213, 25] width 53 height 22
